Goal: Browse casually: Explore the website without a specific task or goal

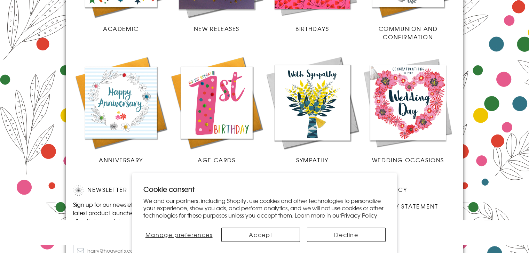
scroll to position [356, 0]
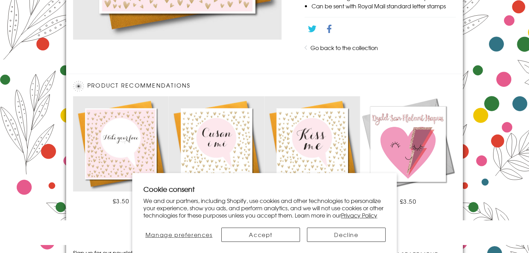
scroll to position [404, 0]
